Goal: Task Accomplishment & Management: Manage account settings

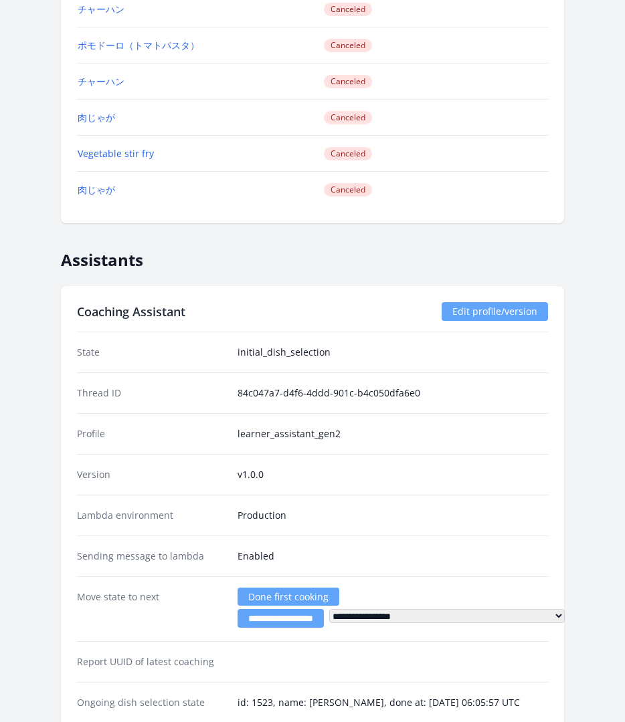
scroll to position [2816, 0]
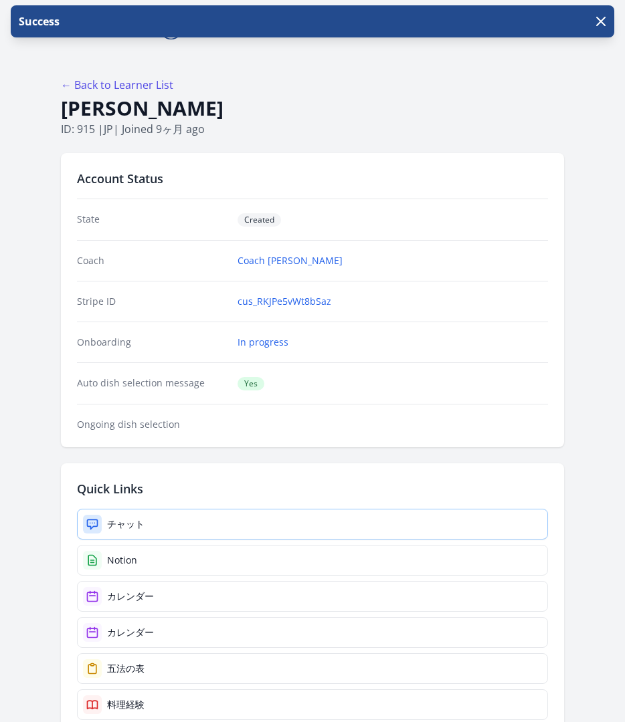
click at [217, 509] on link "チャット" at bounding box center [312, 524] width 471 height 31
